Goal: Information Seeking & Learning: Learn about a topic

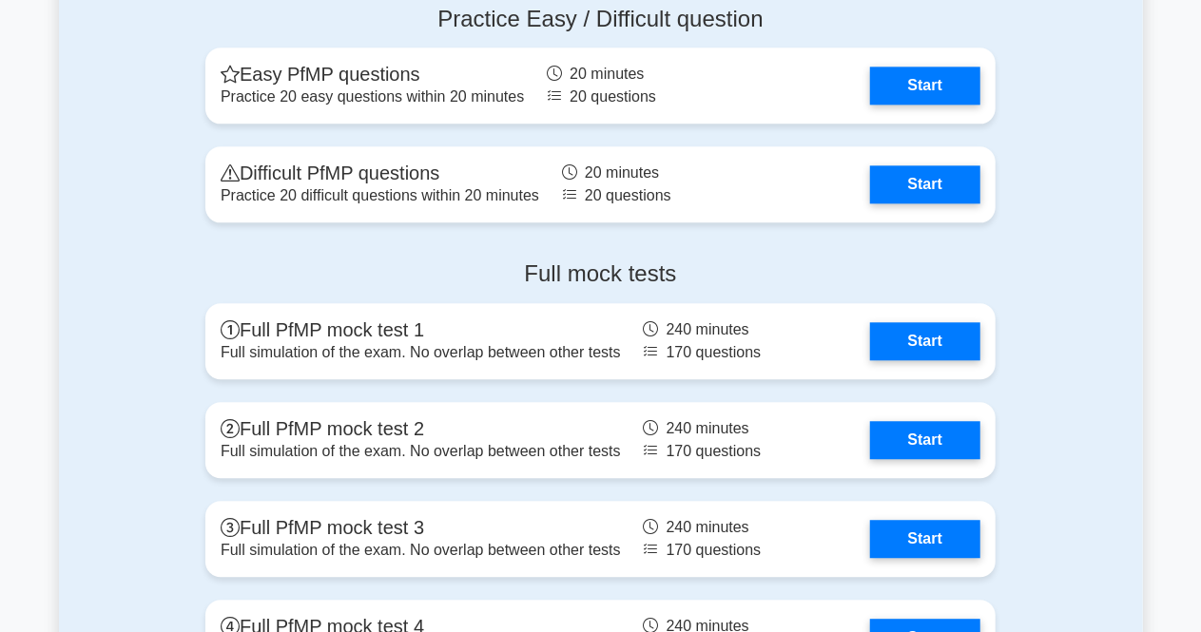
scroll to position [2217, 0]
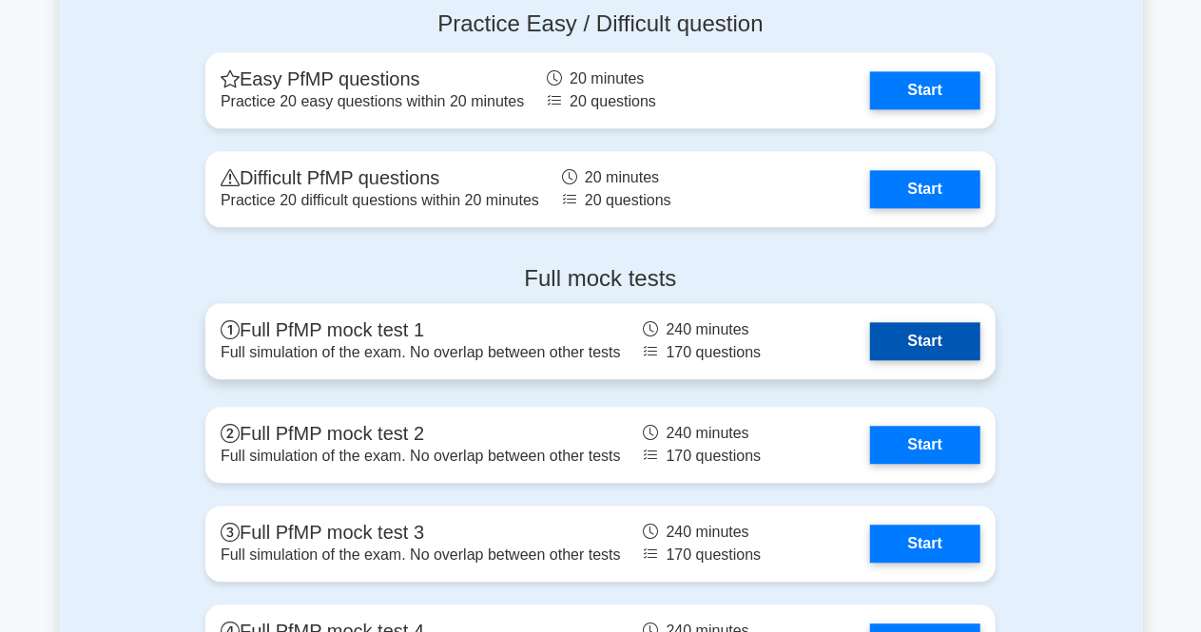
click at [938, 340] on link "Start" at bounding box center [925, 341] width 110 height 38
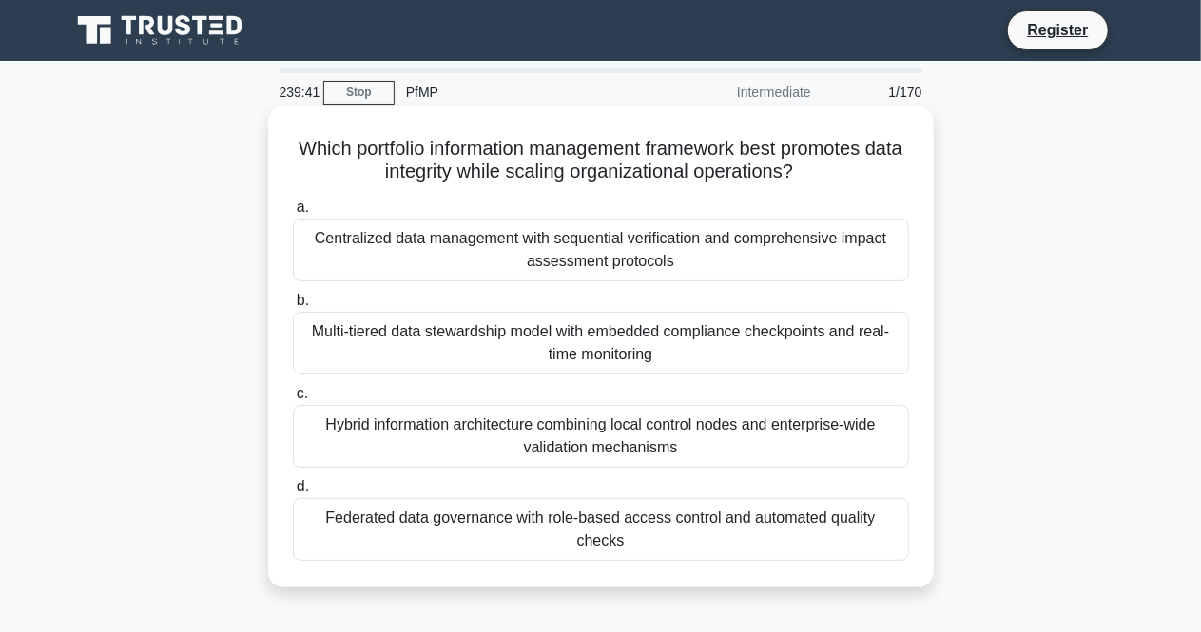
click at [646, 262] on div "Centralized data management with sequential verification and comprehensive impa…" at bounding box center [601, 250] width 616 height 63
click at [293, 214] on input "a. Centralized data management with sequential verification and comprehensive i…" at bounding box center [293, 208] width 0 height 12
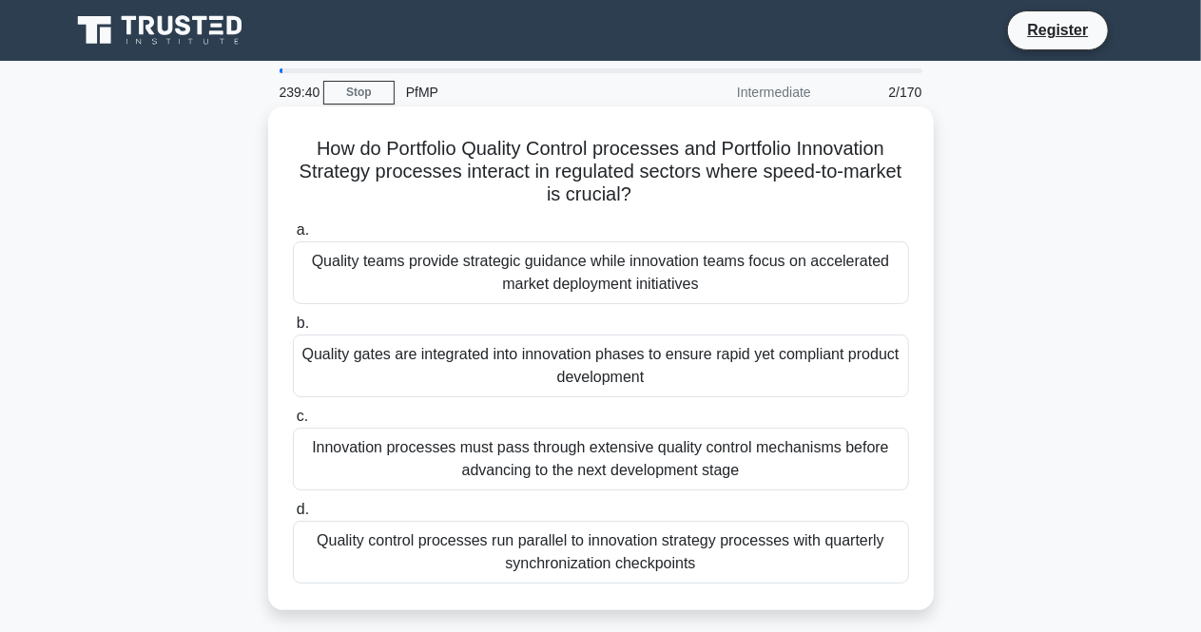
click at [640, 279] on div "Quality teams provide strategic guidance while innovation teams focus on accele…" at bounding box center [601, 272] width 616 height 63
click at [293, 237] on input "a. Quality teams provide strategic guidance while innovation teams focus on acc…" at bounding box center [293, 230] width 0 height 12
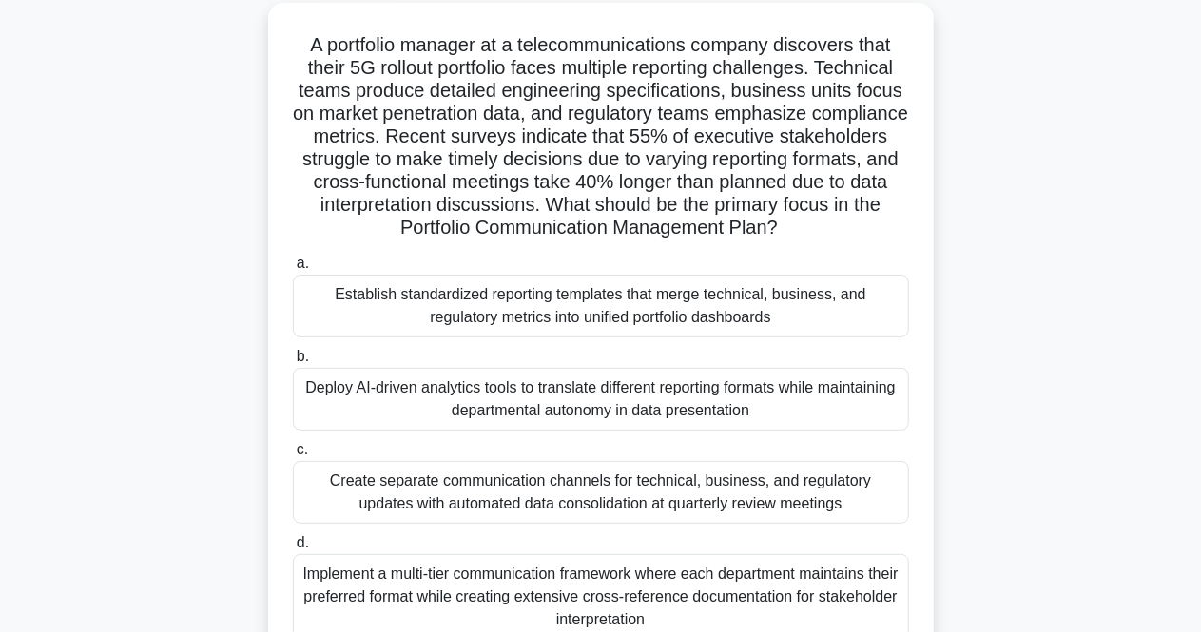
scroll to position [110, 0]
